Goal: Task Accomplishment & Management: Complete application form

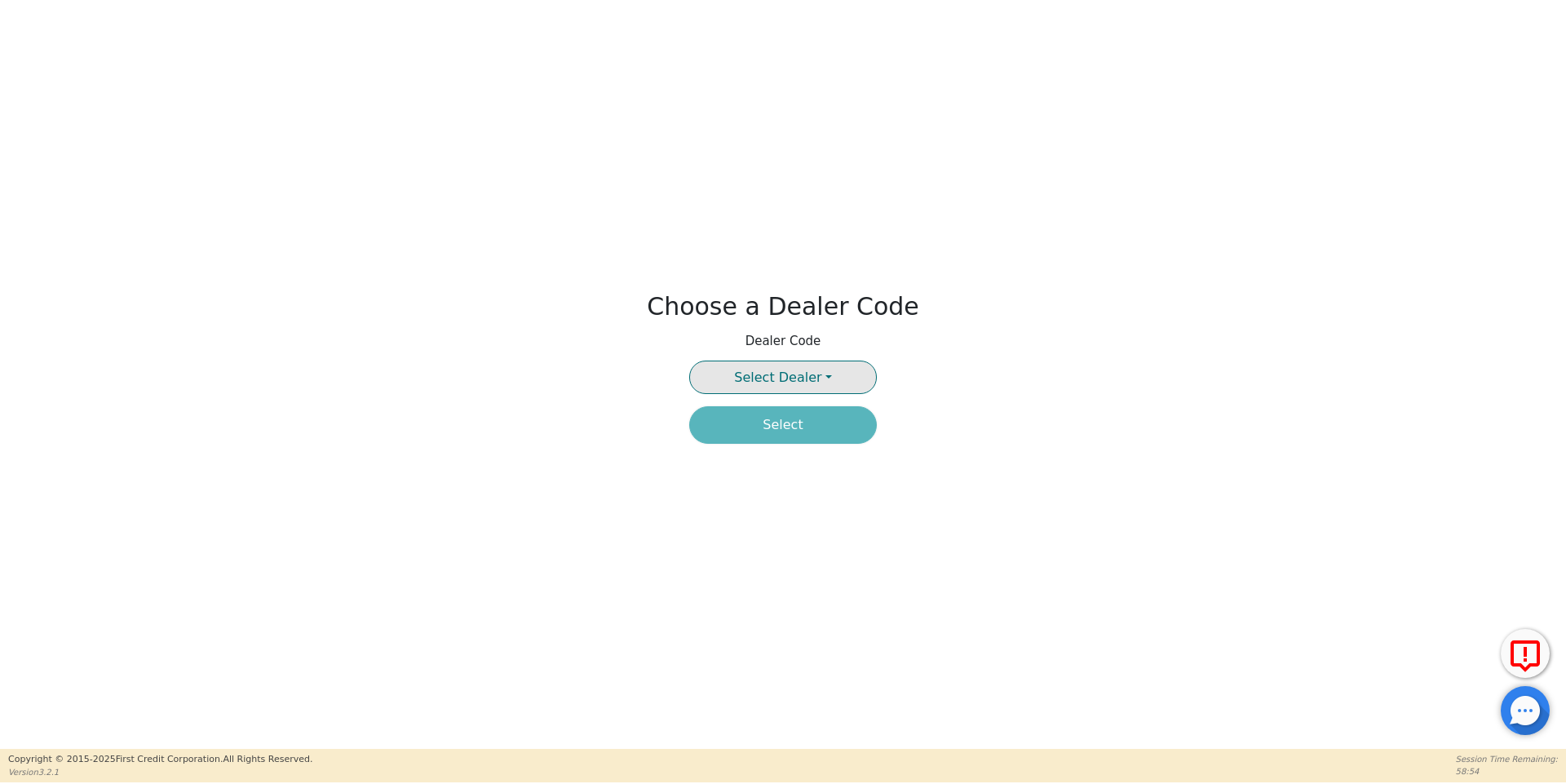
click at [845, 369] on button "Select Dealer" at bounding box center [783, 377] width 188 height 34
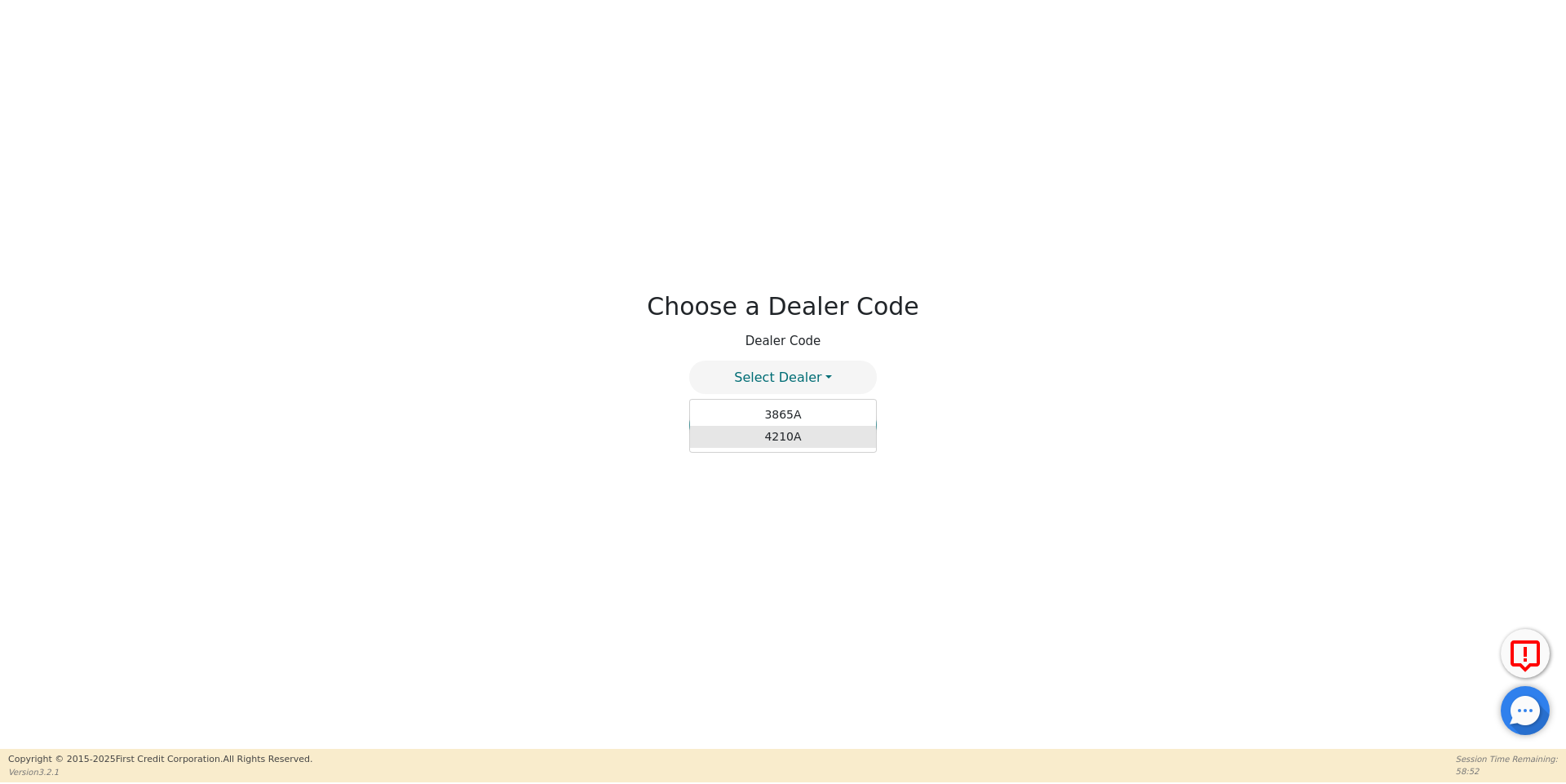
click at [764, 434] on link "4210A" at bounding box center [783, 436] width 186 height 22
click at [764, 434] on button "Select" at bounding box center [783, 424] width 188 height 37
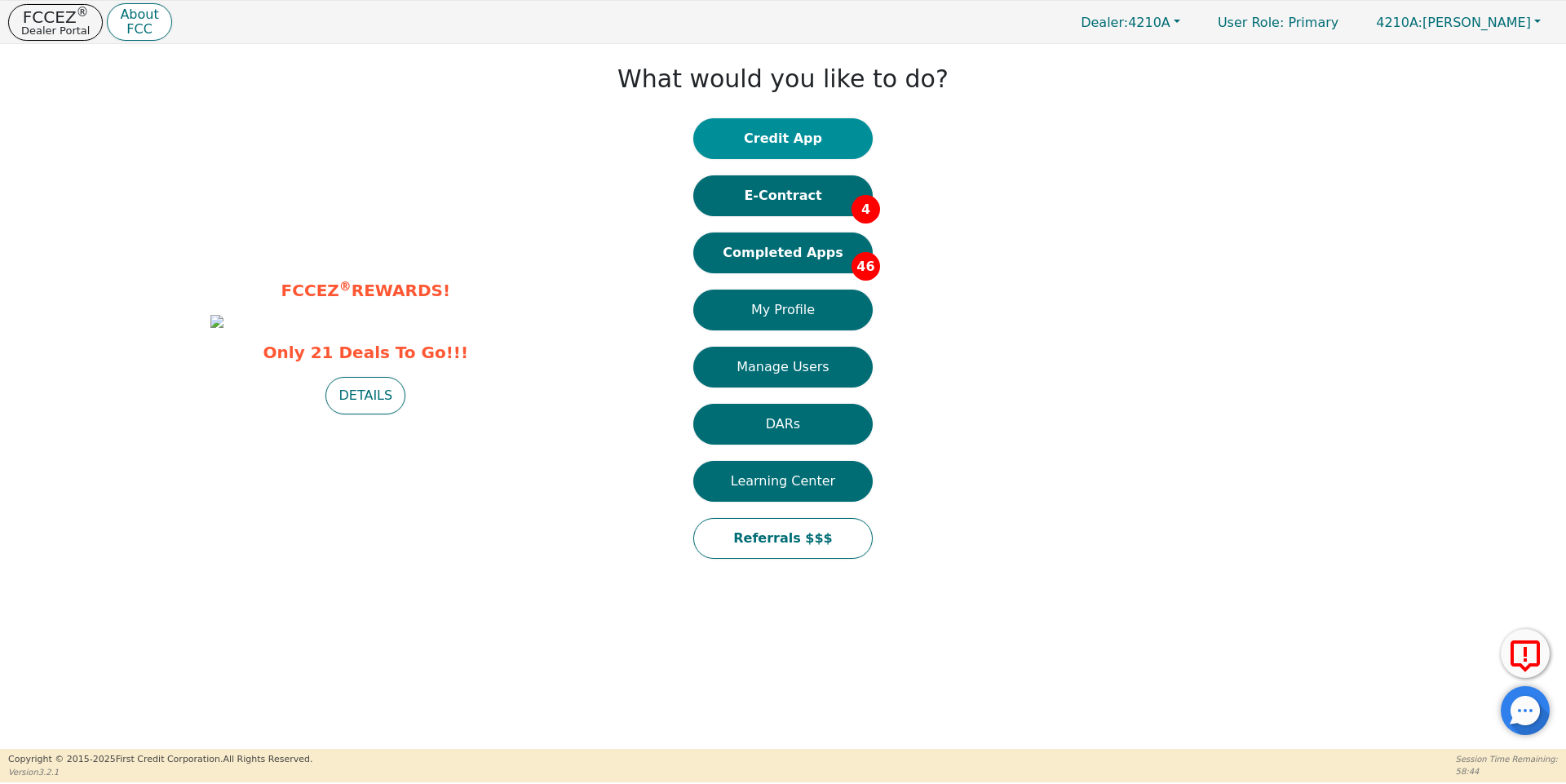
click at [800, 157] on button "Credit App" at bounding box center [783, 138] width 179 height 41
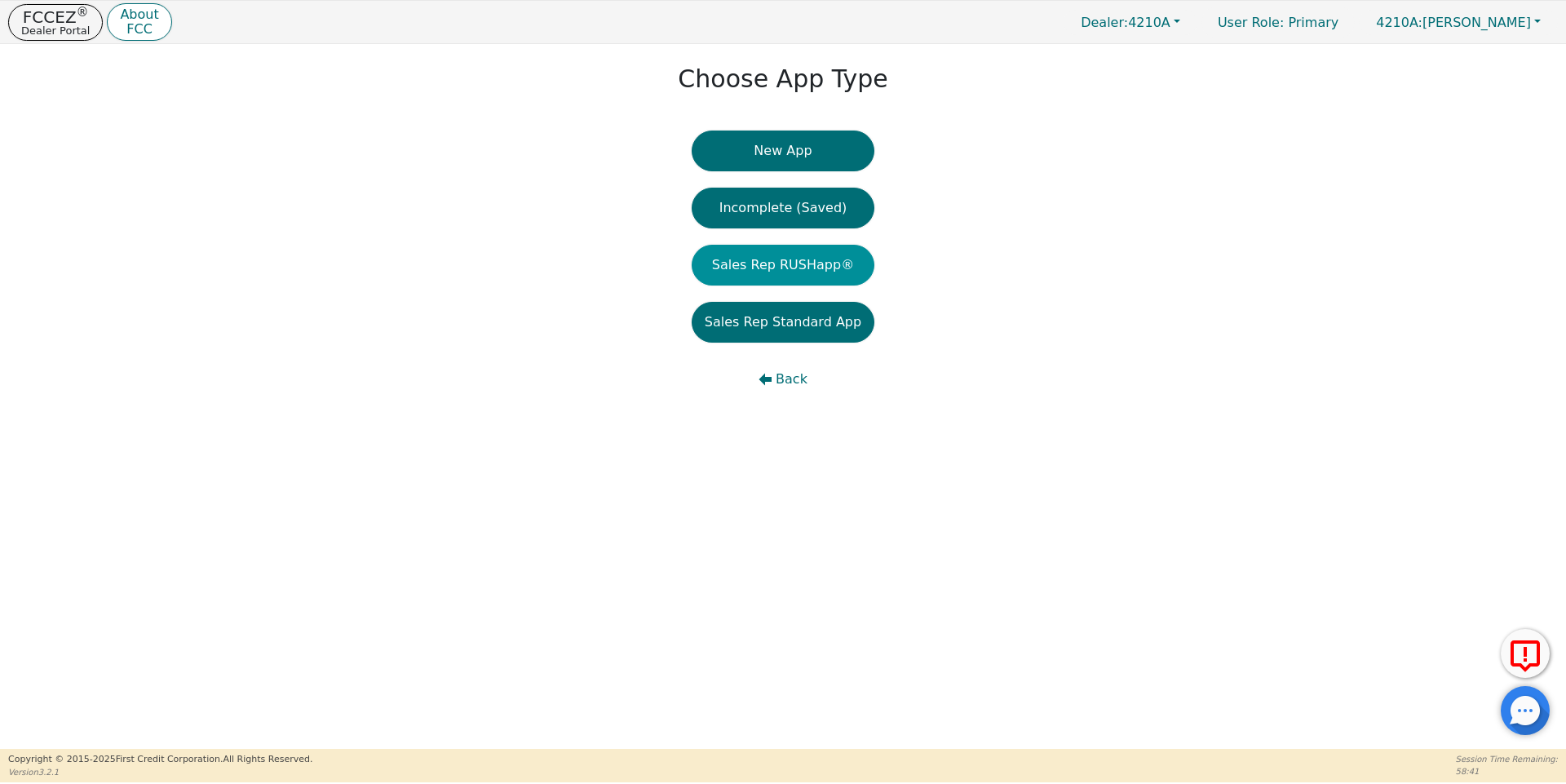
click at [776, 277] on button "Sales Rep RUSHapp®" at bounding box center [783, 265] width 183 height 41
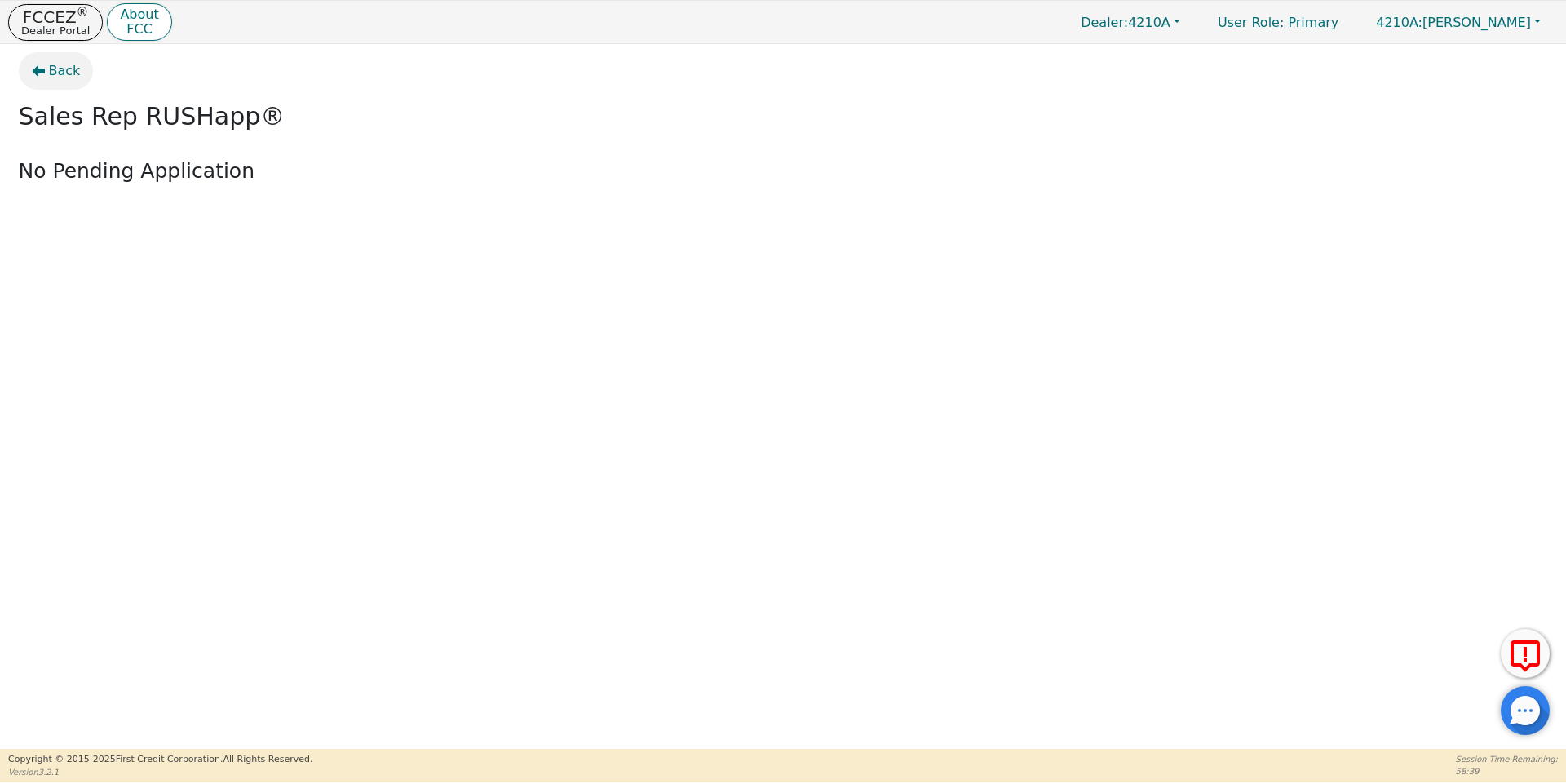
click at [30, 74] on button "Back" at bounding box center [56, 70] width 75 height 37
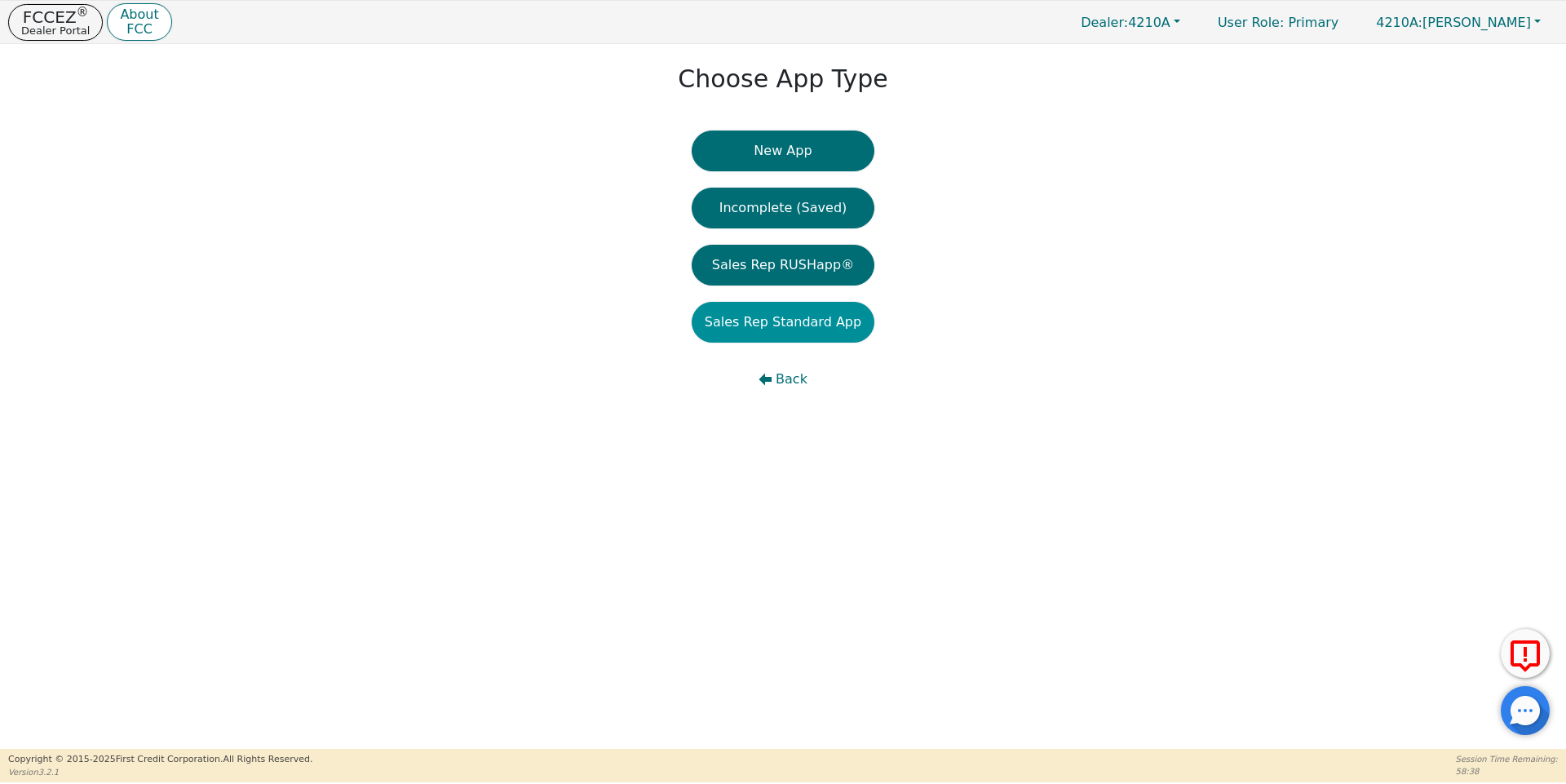
click at [818, 312] on button "Sales Rep Standard App" at bounding box center [783, 322] width 183 height 41
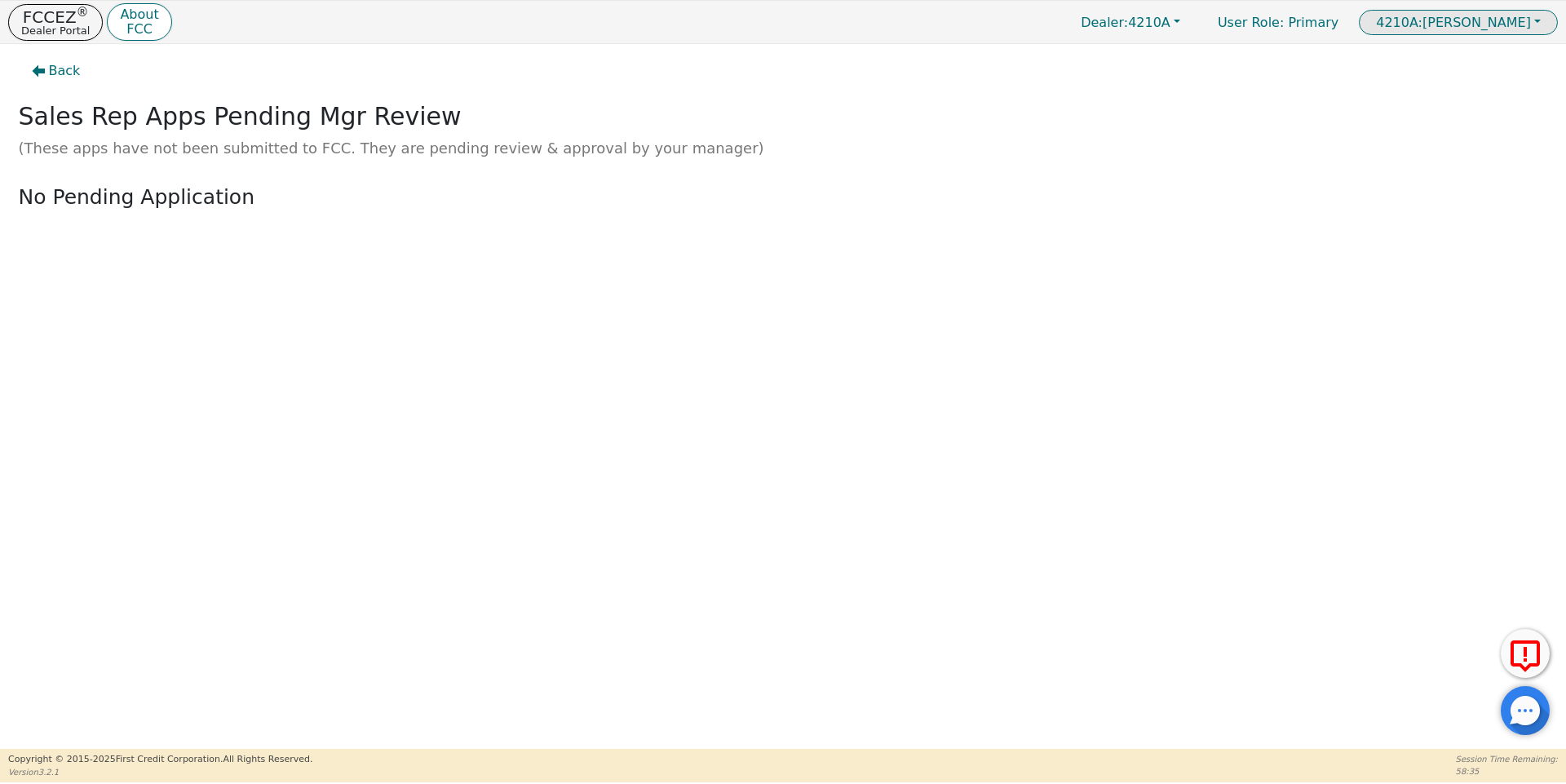
click at [1550, 22] on button "4210A: [PERSON_NAME]" at bounding box center [1459, 22] width 199 height 25
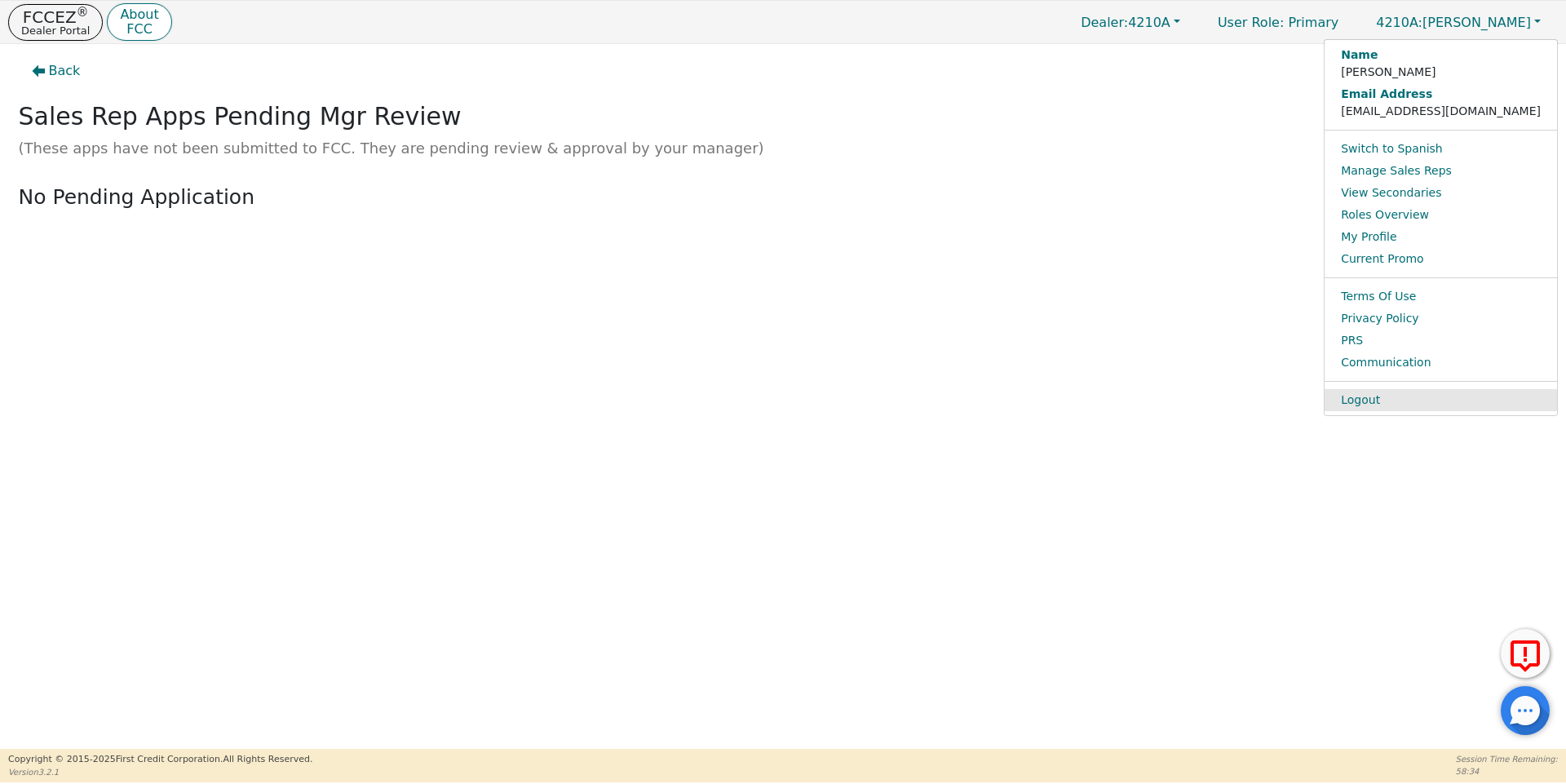
click at [1460, 402] on link "Logout" at bounding box center [1440, 400] width 233 height 22
